Goal: Task Accomplishment & Management: Complete application form

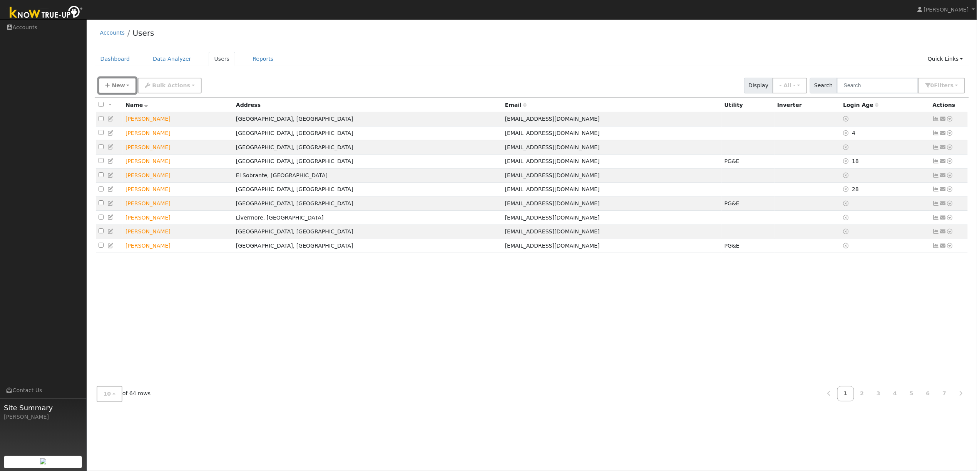
click at [121, 87] on span "New" at bounding box center [118, 85] width 13 height 6
click at [125, 102] on link "Quick Add" at bounding box center [131, 102] width 64 height 11
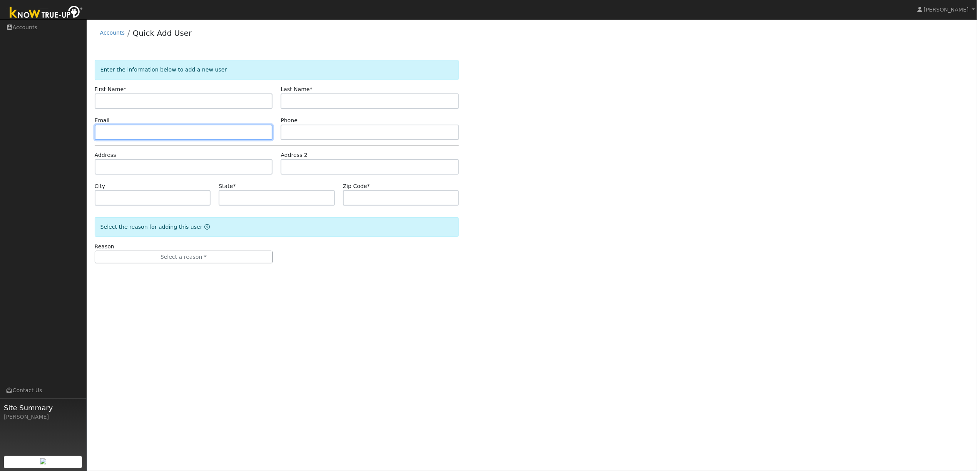
click at [132, 132] on input "text" at bounding box center [184, 132] width 178 height 15
paste input "[EMAIL_ADDRESS][DOMAIN_NAME]"
type input "[EMAIL_ADDRESS][DOMAIN_NAME]"
click at [193, 106] on input "text" at bounding box center [184, 100] width 178 height 15
paste input "9252899196"
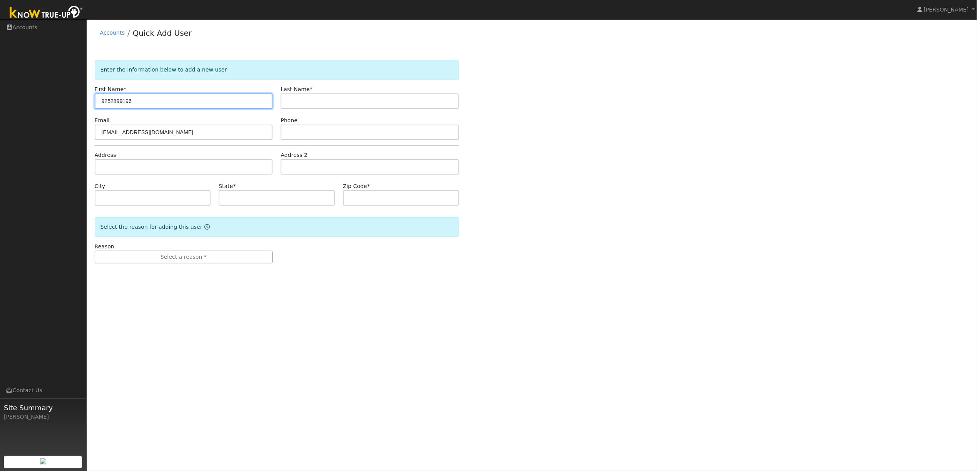
type input "9252899196"
click at [316, 134] on input "text" at bounding box center [369, 132] width 178 height 15
paste input "9252899196"
type input "9252899196"
click at [210, 105] on input "9252899196" at bounding box center [184, 100] width 178 height 15
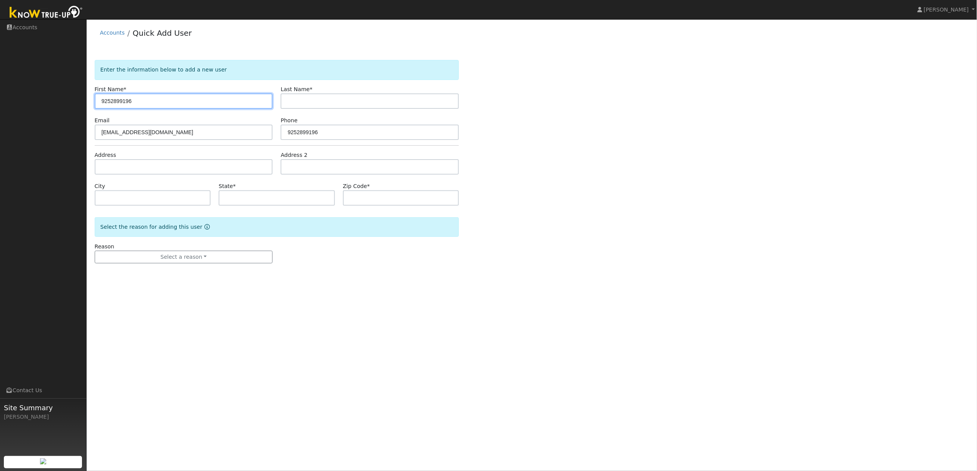
click at [210, 104] on input "9252899196" at bounding box center [184, 100] width 178 height 15
click at [191, 100] on input "text" at bounding box center [184, 100] width 178 height 15
paste input "[PERSON_NAME]"
type input "[PERSON_NAME]"
click at [310, 99] on input "text" at bounding box center [369, 100] width 178 height 15
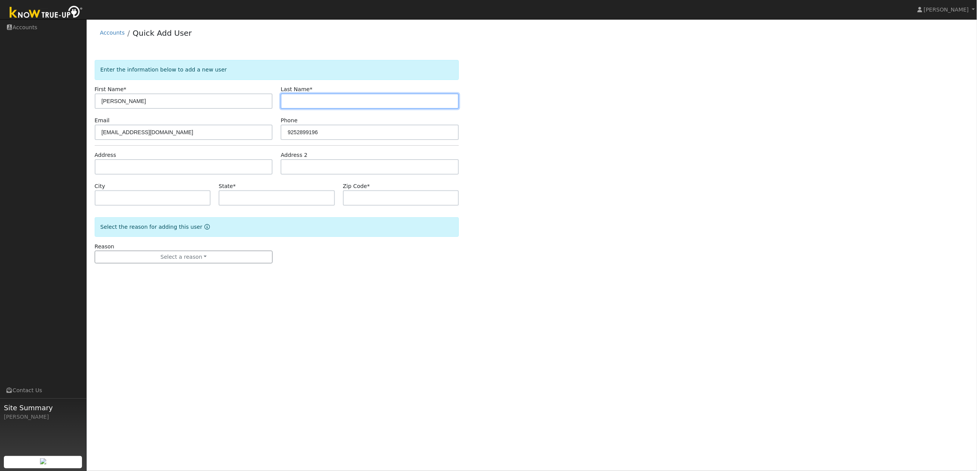
paste input "[PERSON_NAME]"
click at [304, 102] on input "[PERSON_NAME]" at bounding box center [369, 100] width 178 height 15
type input "Sawhney"
click at [252, 101] on input "[PERSON_NAME]" at bounding box center [184, 100] width 178 height 15
type input "Aarati"
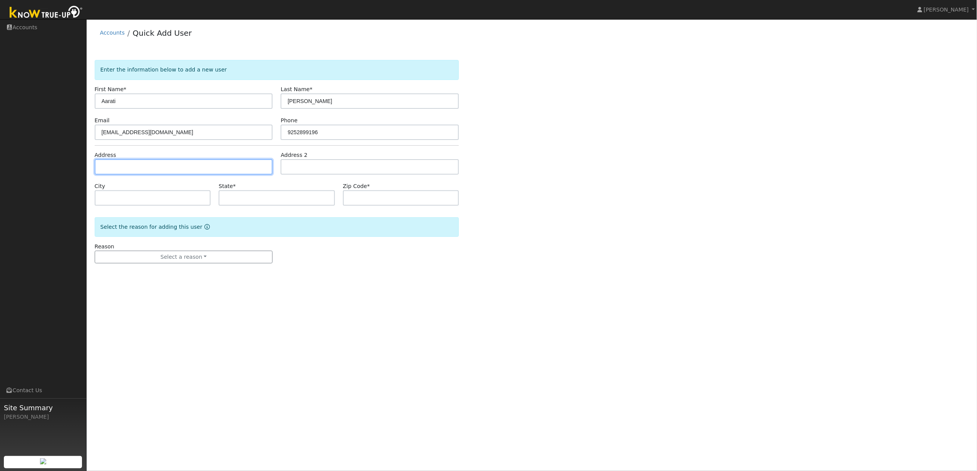
click at [136, 165] on input "text" at bounding box center [184, 166] width 178 height 15
paste input "1158 Lawrence Road, Danville 94506"
type input "1158 Lawrence Road"
type input "Danville"
type input "CA"
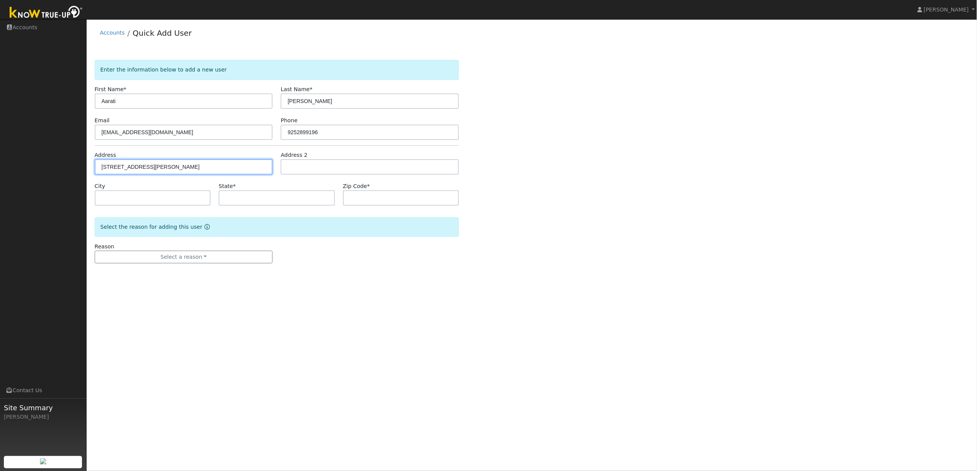
type input "94506"
click at [346, 277] on form "Enter the information below to add a new user First Name * Aarati Last Name * S…" at bounding box center [277, 169] width 364 height 219
click at [195, 255] on button "Select a reason" at bounding box center [184, 257] width 178 height 13
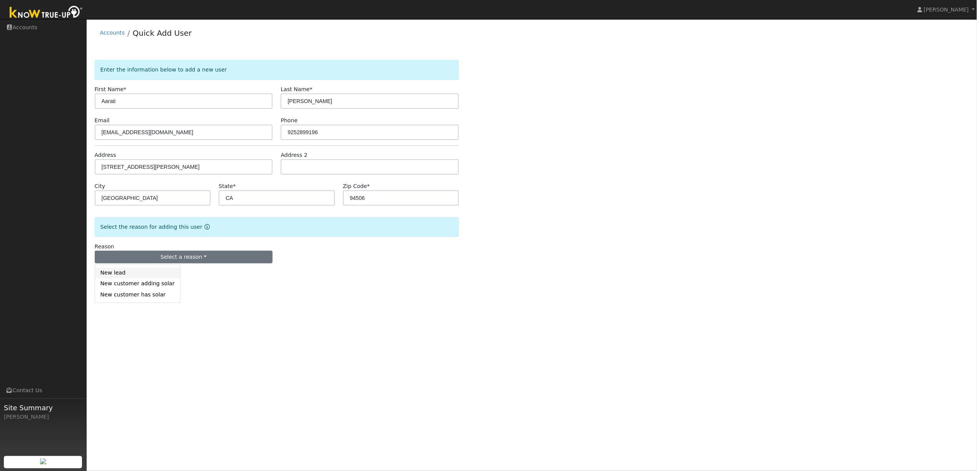
click at [123, 274] on link "New lead" at bounding box center [137, 273] width 85 height 11
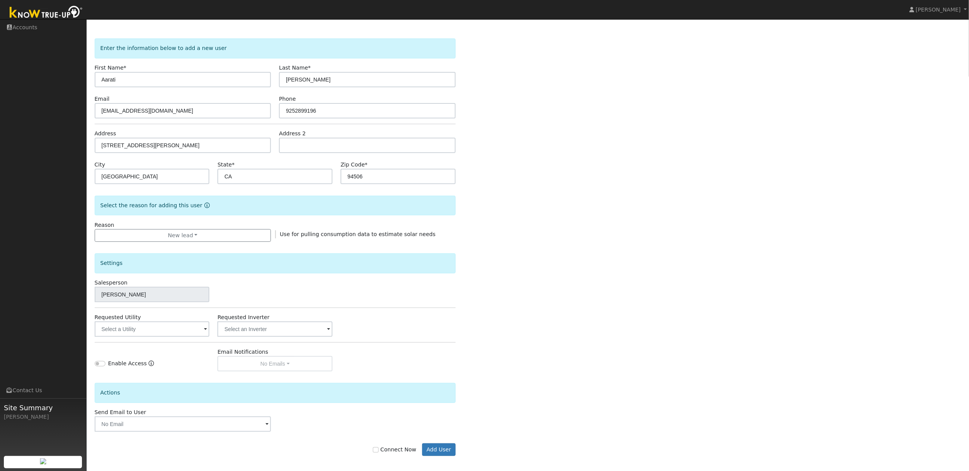
scroll to position [27, 0]
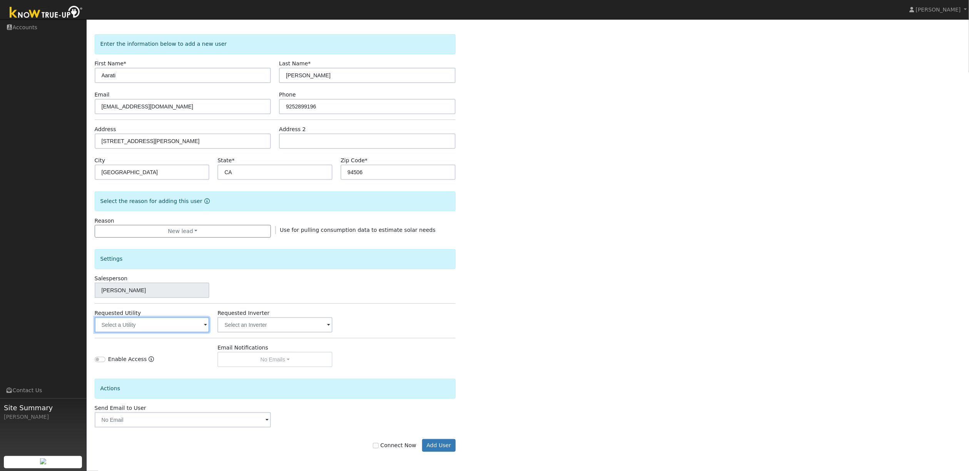
click at [178, 329] on input "text" at bounding box center [152, 324] width 115 height 15
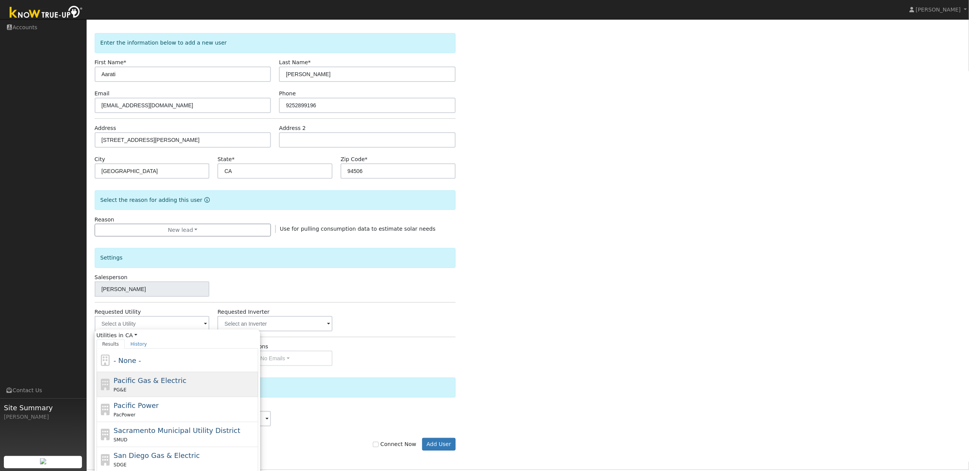
click at [165, 382] on span "Pacific Gas & Electric" at bounding box center [150, 381] width 73 height 8
type input "Pacific Gas & Electric"
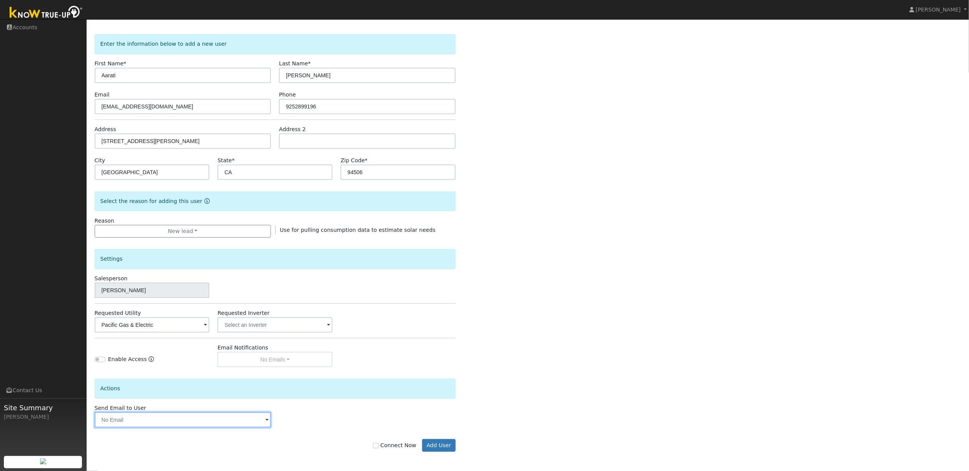
click at [180, 423] on input "text" at bounding box center [183, 419] width 177 height 15
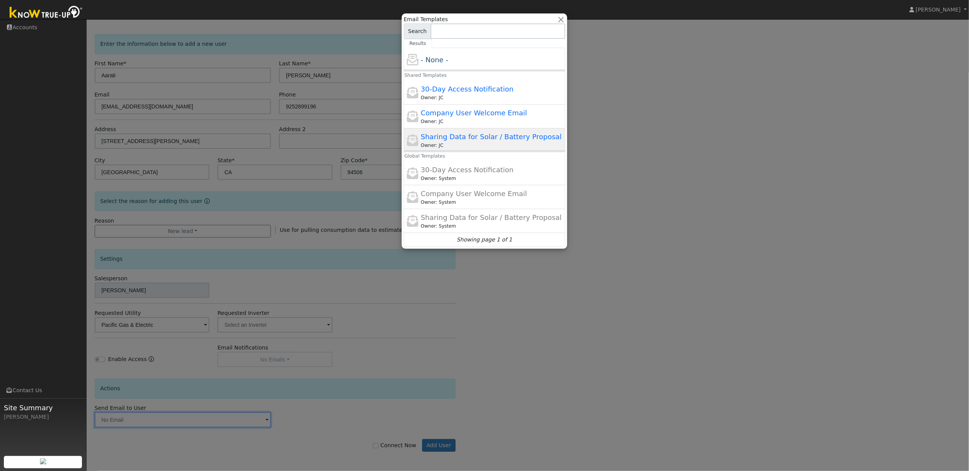
click at [457, 137] on span "Sharing Data for Solar / Battery Proposal" at bounding box center [491, 137] width 141 height 8
type input "Sharing Data for Solar / Battery Proposal"
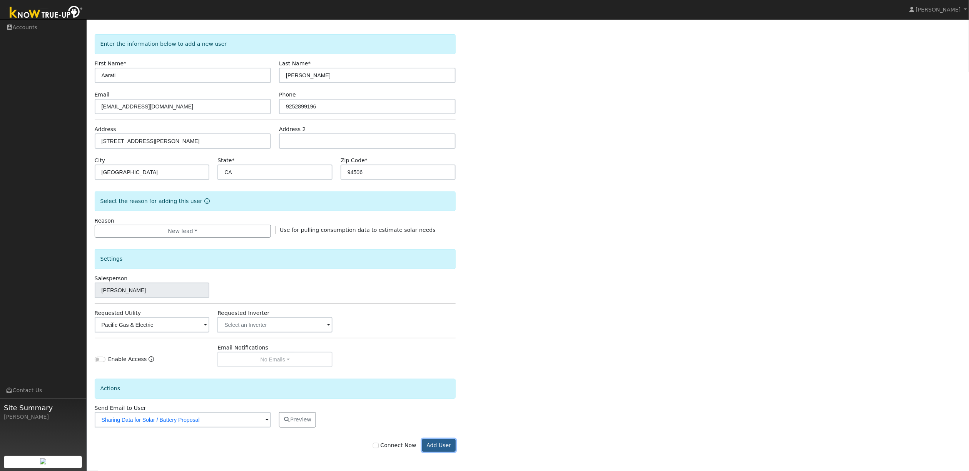
click at [444, 447] on button "Add User" at bounding box center [438, 445] width 33 height 13
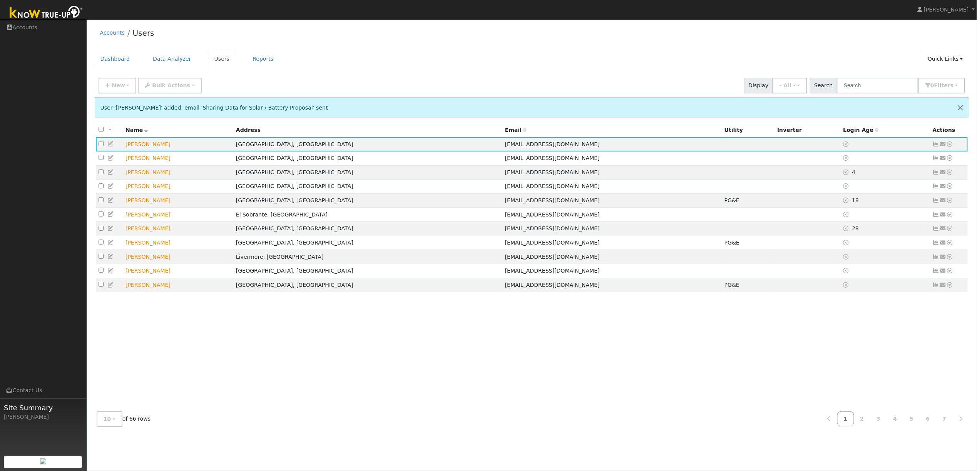
click at [469, 82] on div "New Quick Add Quick Connect Quick Convert Lead Bulk Actions Send Email Disconne…" at bounding box center [531, 84] width 869 height 18
